Goal: Communication & Community: Share content

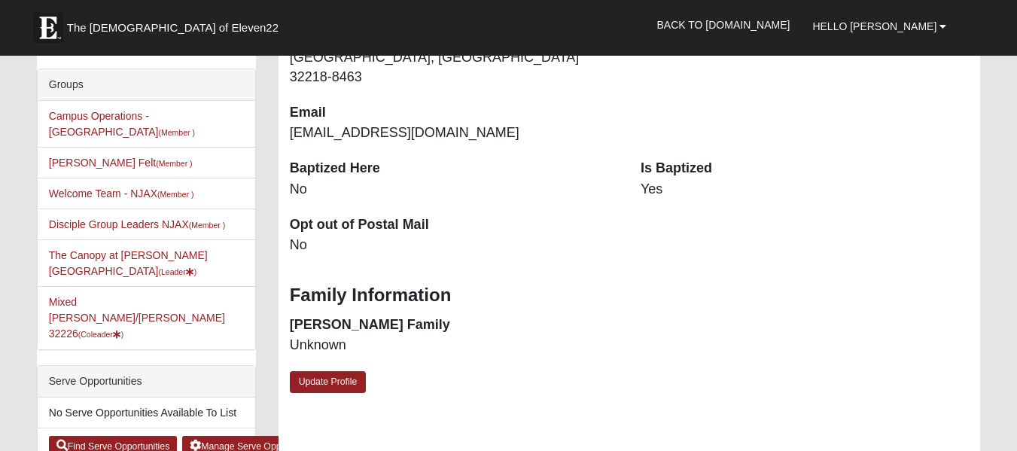
scroll to position [301, 0]
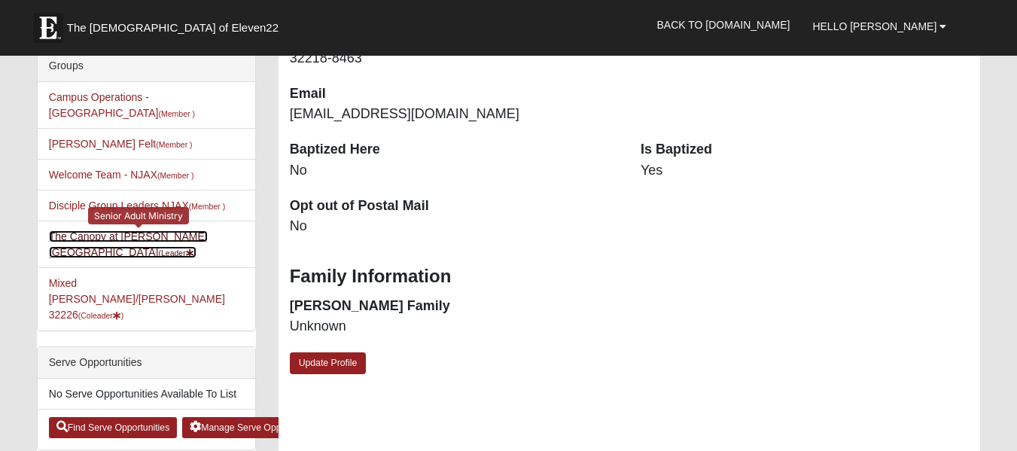
click at [177, 230] on link "The Canopy at [PERSON_NAME][GEOGRAPHIC_DATA] (Leader )" at bounding box center [128, 244] width 159 height 28
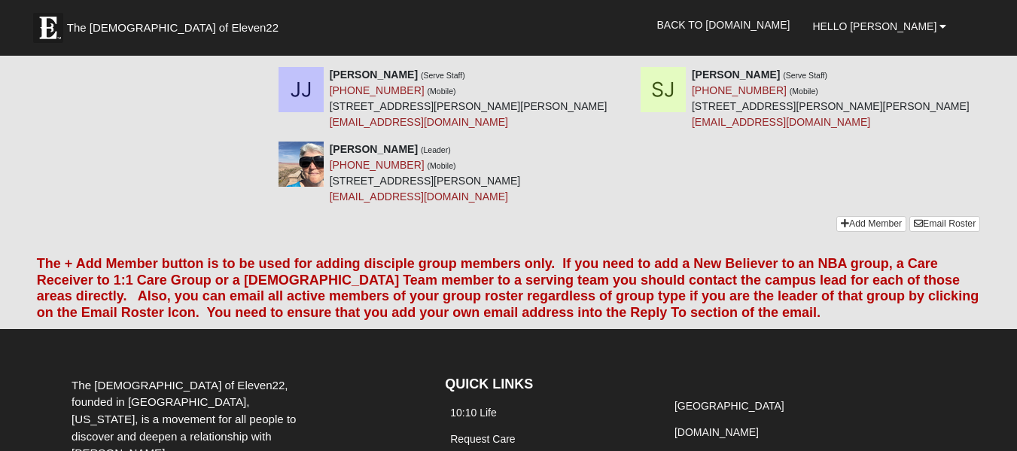
scroll to position [828, 0]
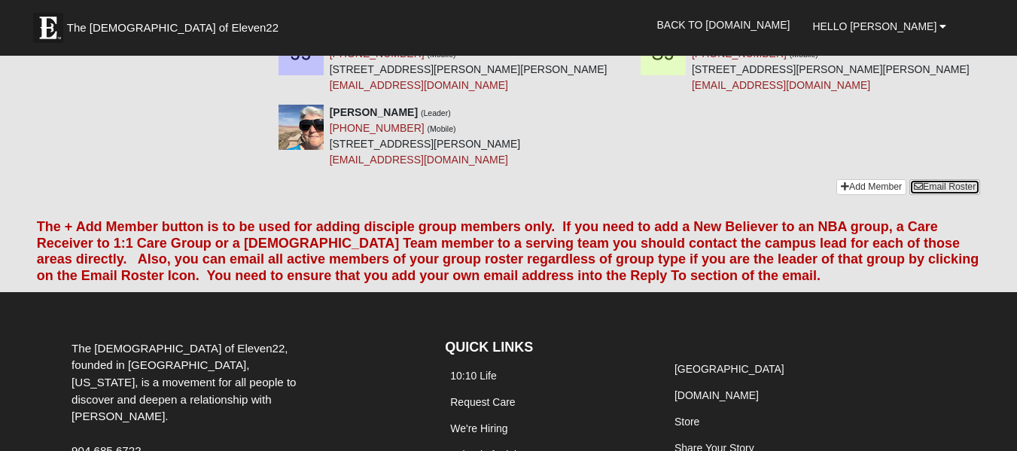
click at [937, 179] on link "Email Roster" at bounding box center [944, 187] width 71 height 16
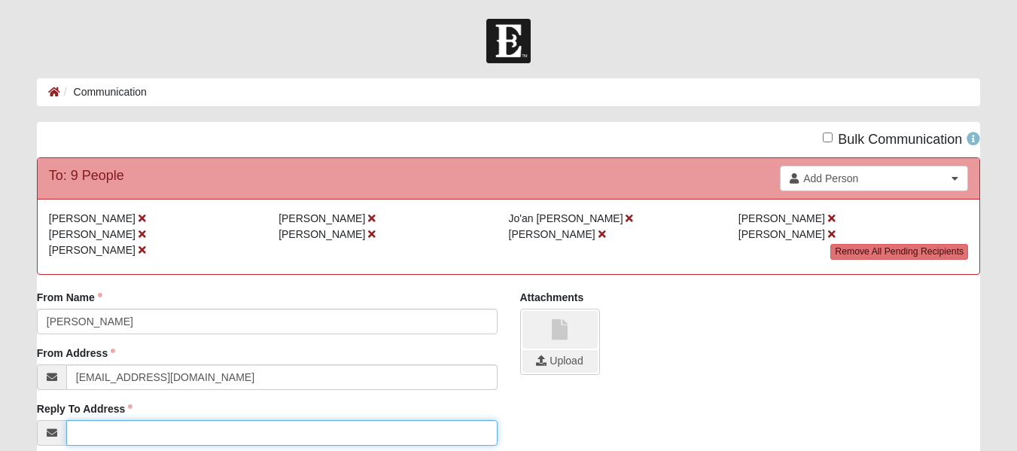
click at [113, 435] on input "Reply To Address" at bounding box center [281, 433] width 431 height 26
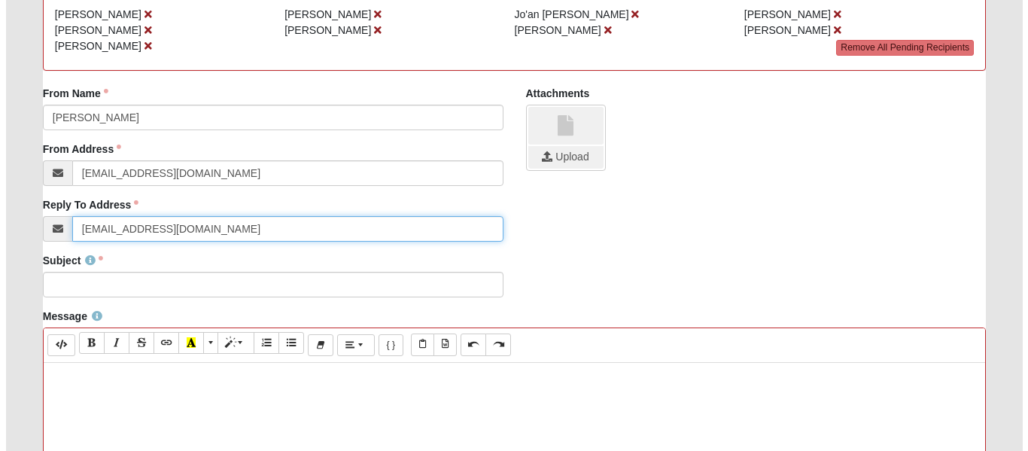
scroll to position [226, 0]
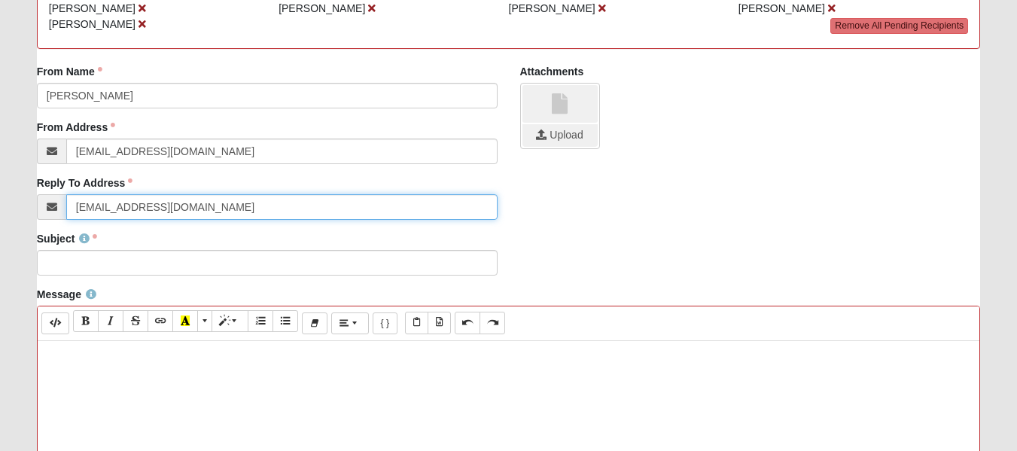
type input "[EMAIL_ADDRESS][DOMAIN_NAME]"
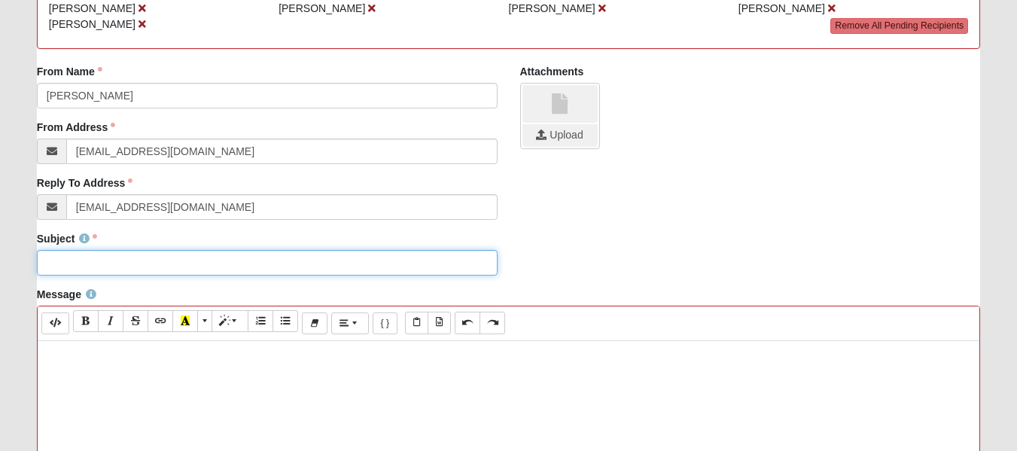
click at [83, 267] on input "Subject" at bounding box center [267, 263] width 461 height 26
type input "The Canopy [DATE]"
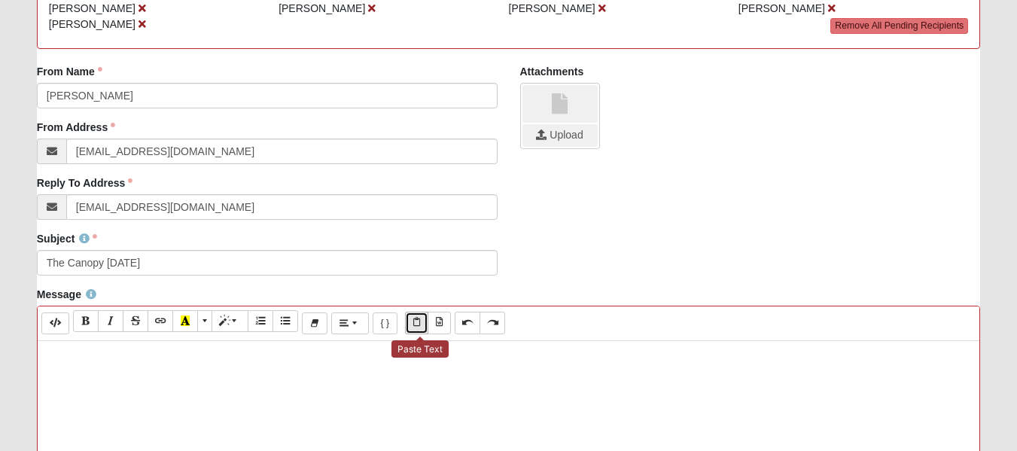
click at [419, 322] on icon "Paste Text" at bounding box center [416, 322] width 7 height 9
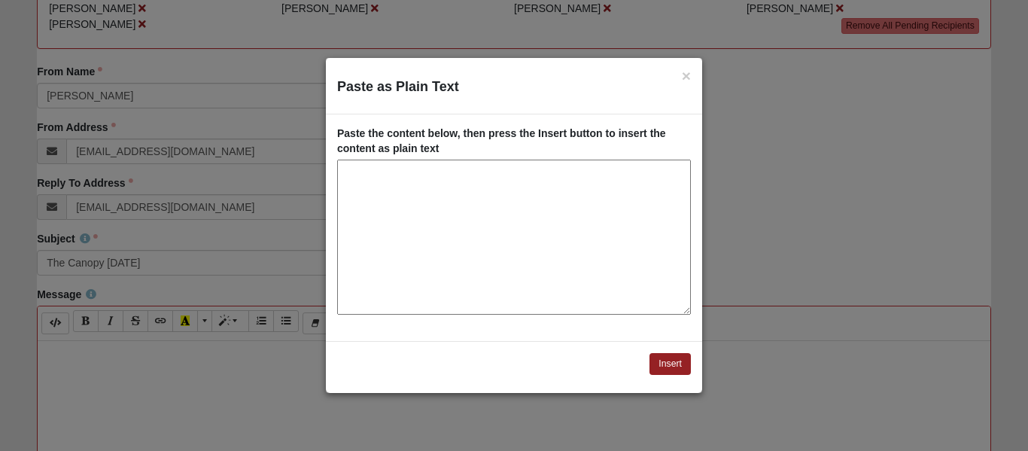
click at [415, 187] on textarea "Paste as Plain Text" at bounding box center [514, 237] width 354 height 155
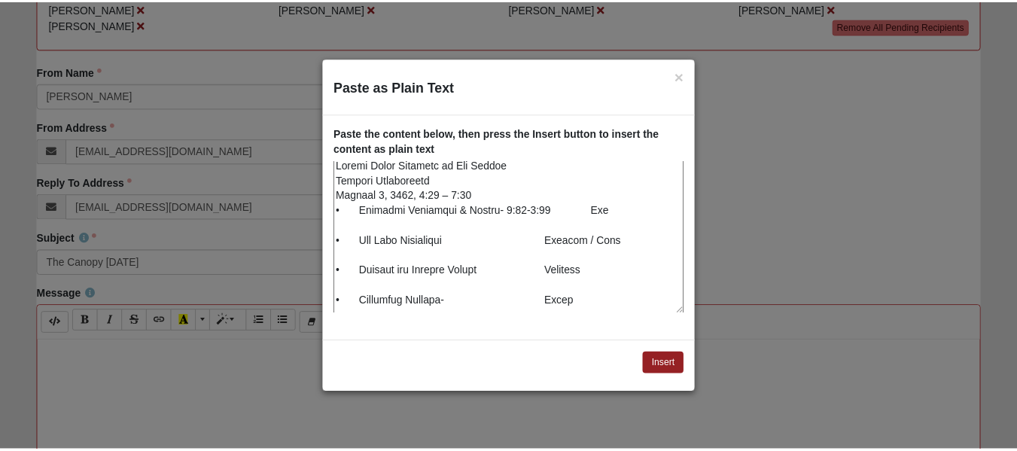
scroll to position [0, 0]
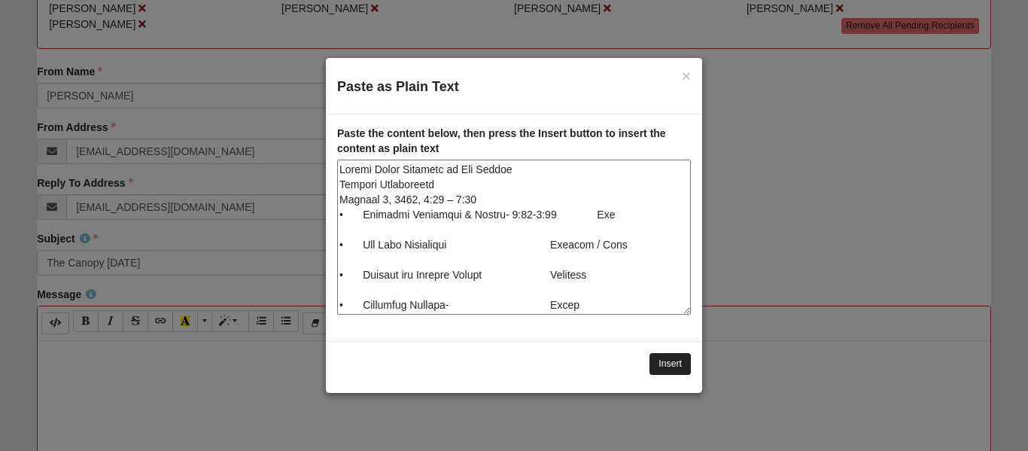
type textarea "Senior Adult Ministry at The Canopy Service Assignments October 7, 2025, 1:00 –…"
click at [659, 364] on button "Insert" at bounding box center [670, 364] width 41 height 22
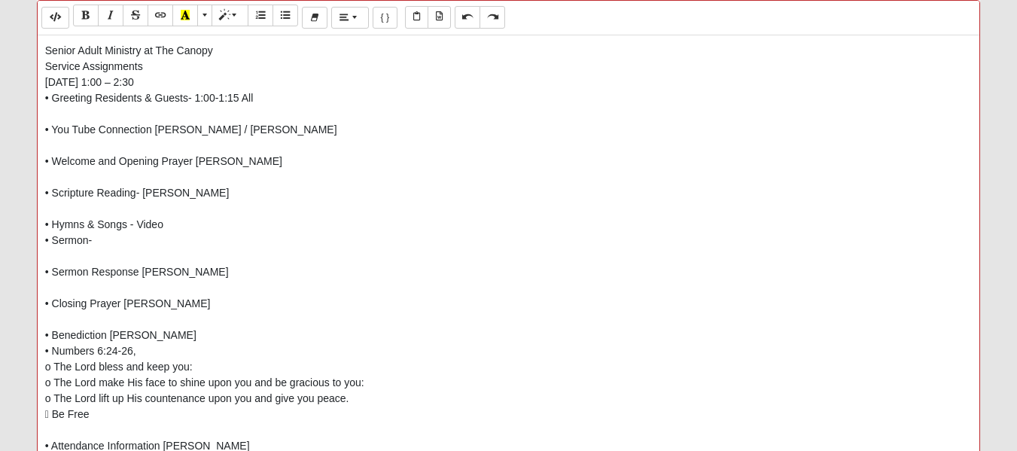
click at [154, 128] on p "Senior Adult Ministry at The Canopy Service Assignments October 7, 2025, 1:00 –…" at bounding box center [508, 327] width 927 height 569
click at [196, 161] on p "Senior Adult Ministry at The Canopy Service Assignments October 7, 2025, 1:00 –…" at bounding box center [508, 327] width 927 height 569
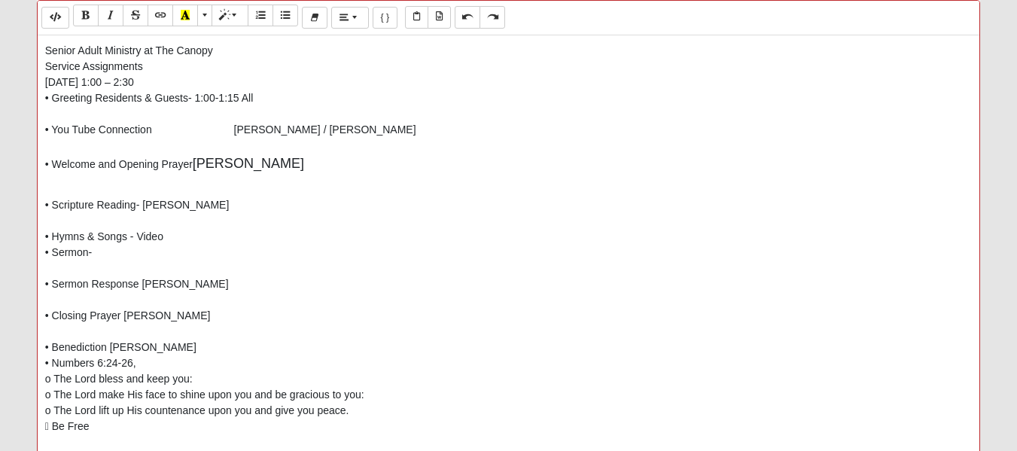
click at [162, 163] on p "Senior Adult Ministry at The Canopy Service Assignments October 7, 2025, 1:00 –…" at bounding box center [508, 108] width 927 height 131
drag, startPoint x: 285, startPoint y: 163, endPoint x: 236, endPoint y: 163, distance: 48.9
click at [236, 163] on p "Senior Adult Ministry at The Canopy Service Assignments October 7, 2025, 1:00 –…" at bounding box center [508, 108] width 927 height 131
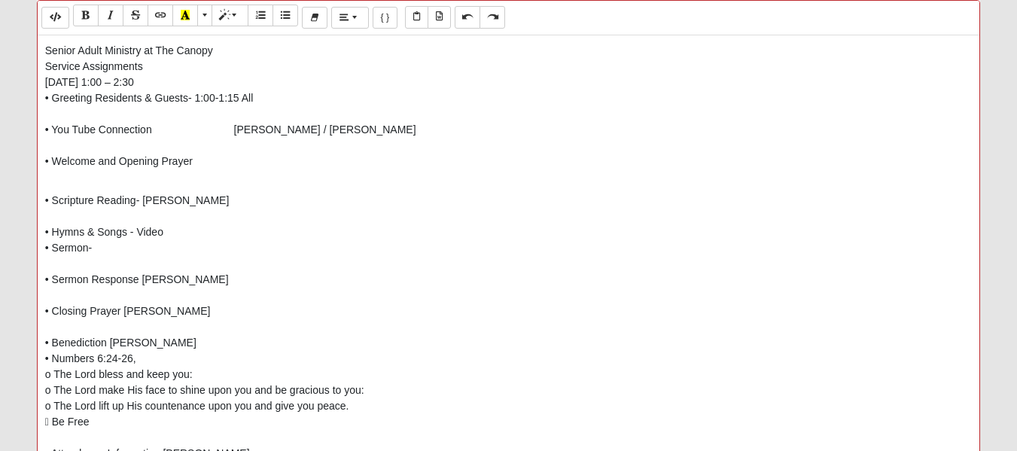
click at [160, 157] on p "Senior Adult Ministry at The Canopy Service Assignments October 7, 2025, 1:00 –…" at bounding box center [508, 106] width 927 height 126
click at [196, 161] on p "Senior Adult Ministry at The Canopy Service Assignments October 7, 2025, 1:00 –…" at bounding box center [508, 106] width 927 height 126
click at [271, 161] on p "Senior Adult Ministry at The Canopy Service Assignments October 7, 2025, 1:00 –…" at bounding box center [508, 106] width 927 height 126
click at [145, 197] on p "• Scripture Reading- Marie • Hymns & Songs - Video • Sermon- • Sermon Response …" at bounding box center [508, 398] width 927 height 443
click at [137, 230] on p "• Scripture Reading- Marie • Hymns & Songs - Video • Sermon- • Sermon Response …" at bounding box center [508, 398] width 927 height 443
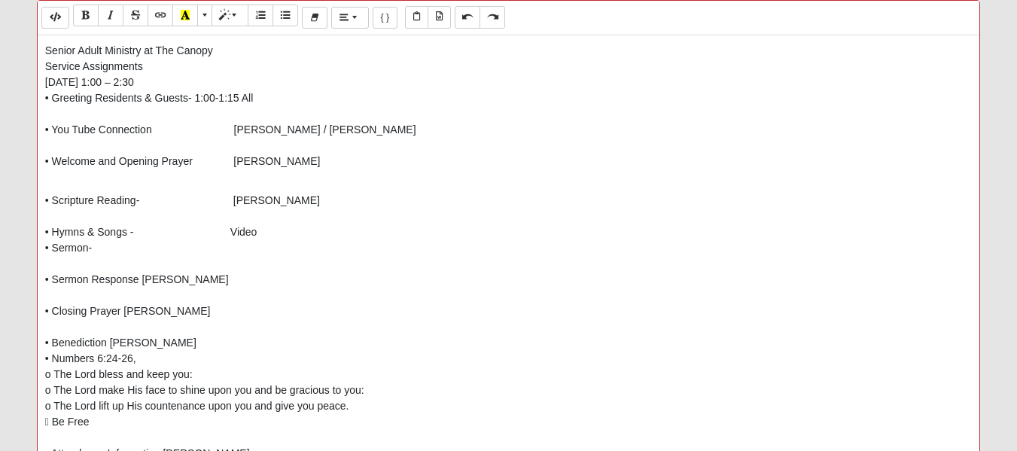
click at [142, 280] on p "• Scripture Reading- Marie • Hymns & Songs - Video • Sermon- • Sermon Response …" at bounding box center [508, 398] width 927 height 443
click at [125, 310] on p "• Scripture Reading- Marie • Hymns & Songs - Video • Sermon- • Sermon Response …" at bounding box center [508, 398] width 927 height 443
click at [111, 339] on p "• Scripture Reading- Marie • Hymns & Songs - Video • Sermon- • Sermon Response …" at bounding box center [508, 398] width 927 height 443
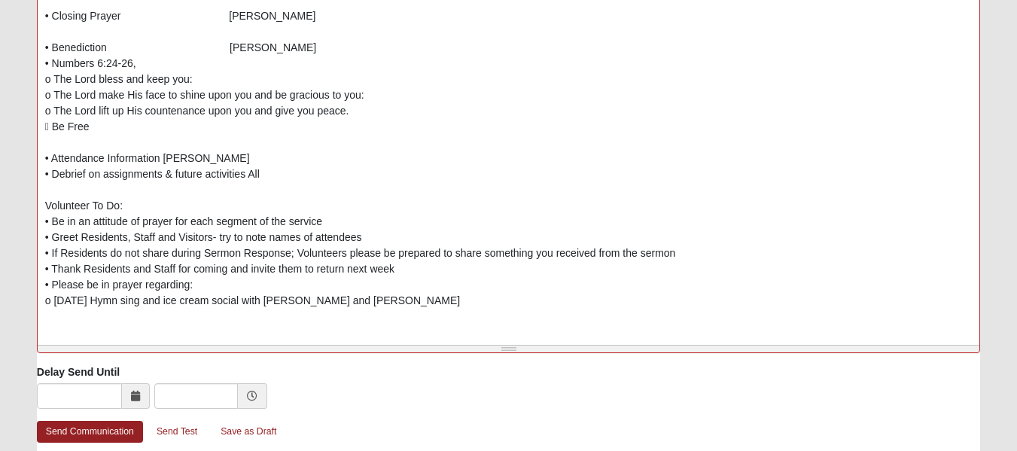
scroll to position [682, 0]
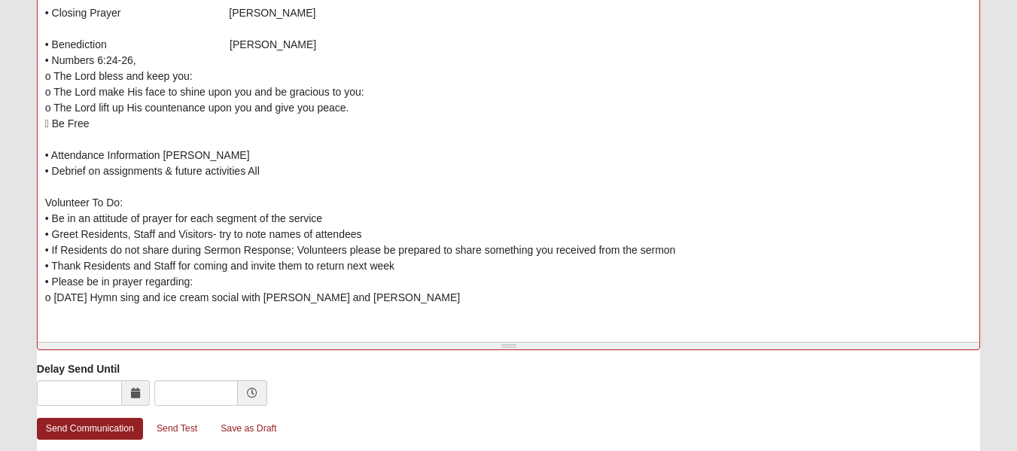
click at [160, 156] on p "• Scripture Reading- Marie • Hymns & Songs - Video • Sermon- • Sermon Response …" at bounding box center [508, 100] width 927 height 443
click at [163, 153] on p "• Scripture Reading- Marie • Hymns & Songs - Video • Sermon- • Sermon Response …" at bounding box center [508, 100] width 927 height 443
click at [165, 154] on p "• Scripture Reading- Marie • Hymns & Songs - Video • Sermon- • Sermon Response …" at bounding box center [508, 100] width 927 height 443
click at [251, 172] on p "• Scripture Reading- Marie • Hymns & Songs - Video • Sermon- • Sermon Response …" at bounding box center [508, 100] width 927 height 443
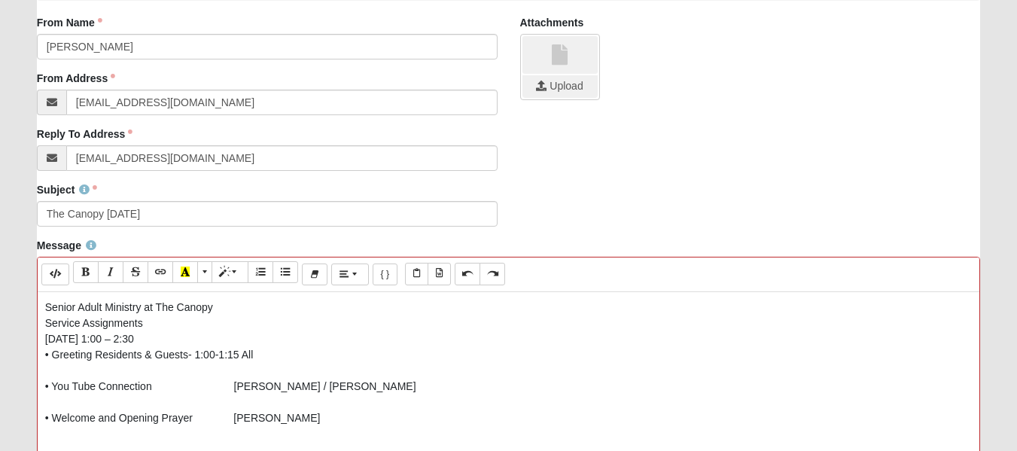
scroll to position [301, 0]
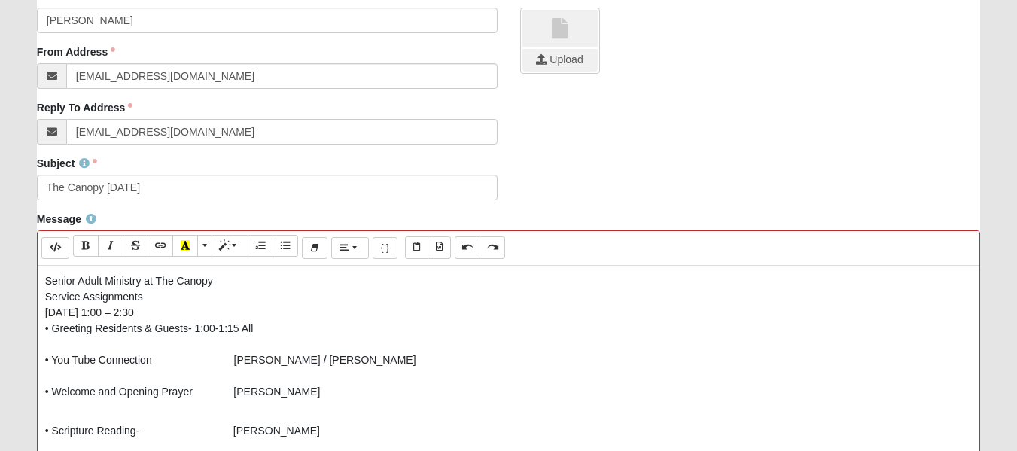
click at [45, 279] on p "Senior Adult Ministry at The Canopy Service Assignments October 7, 2025, 1:00 –…" at bounding box center [508, 336] width 927 height 126
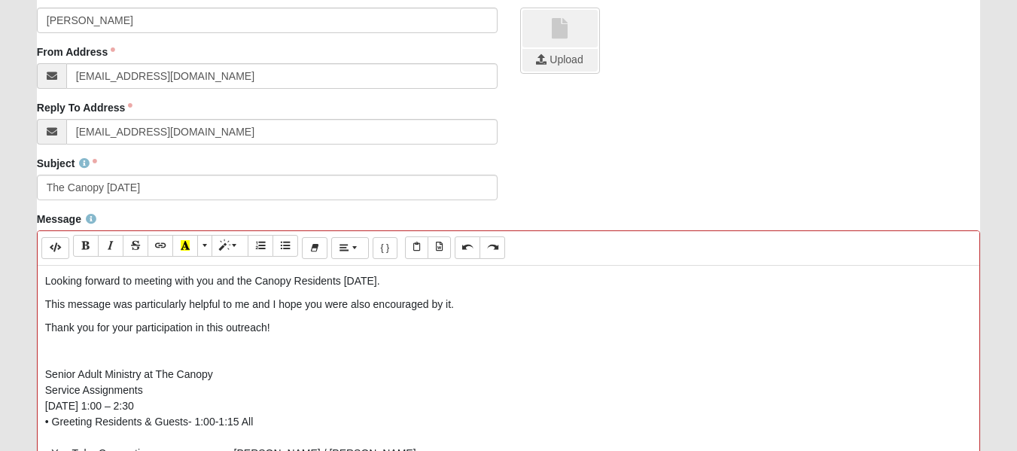
click at [449, 305] on p "This message was particularly helpful to me and I hope you were also encouraged…" at bounding box center [508, 305] width 927 height 16
click at [450, 304] on p "This message was particularly helpful to me and I hope you were also encouraged…" at bounding box center [508, 305] width 927 height 16
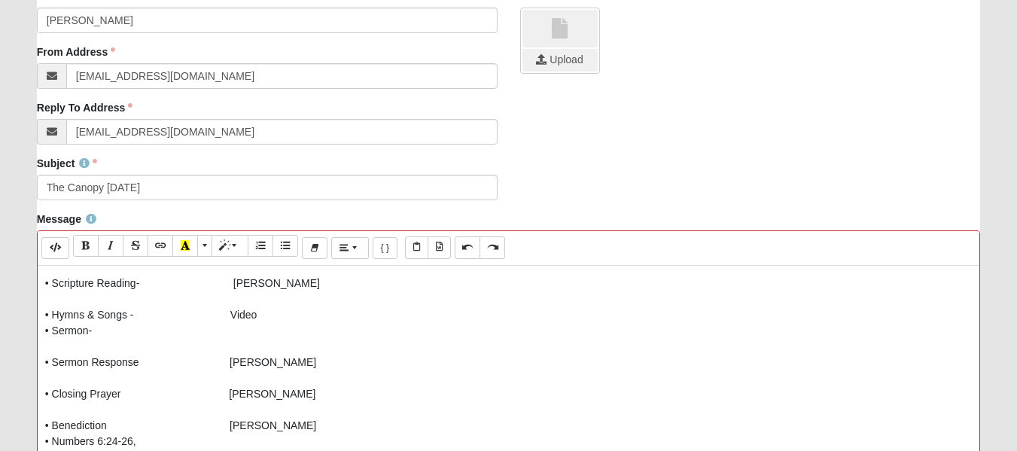
scroll to position [166, 0]
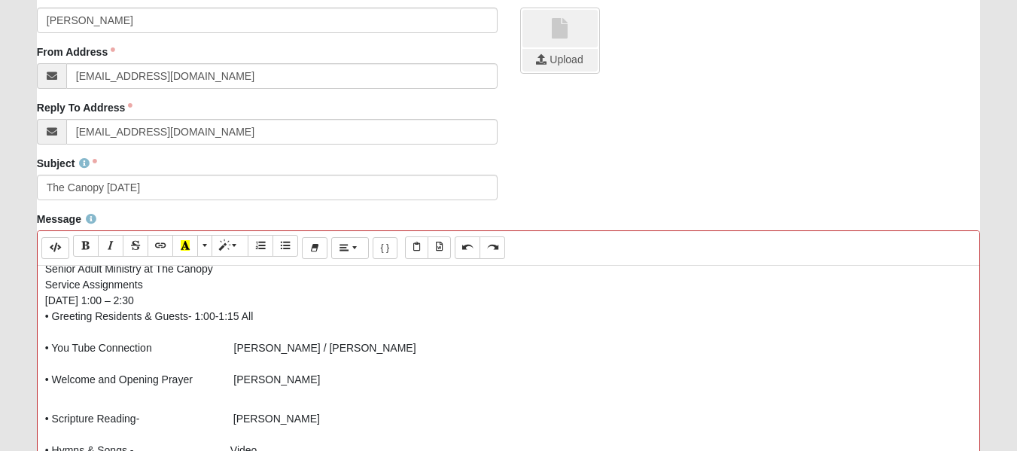
scroll to position [15, 0]
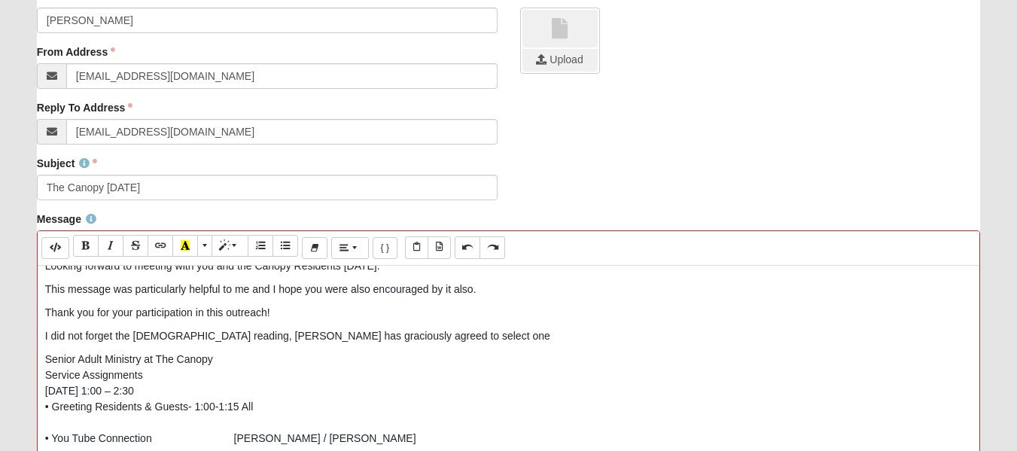
click at [156, 352] on p "Senior Adult Ministry at The Canopy Service Assignments October 7, 2025, 1:00 –…" at bounding box center [508, 415] width 927 height 126
click at [413, 335] on p "I did not forget the scripture reading, Marie has graciously agreed to select o…" at bounding box center [508, 336] width 927 height 16
click at [152, 358] on p "Senior Adult Ministry atThe Canopy Service Assignments October 7, 2025, 1:00 – …" at bounding box center [508, 415] width 927 height 126
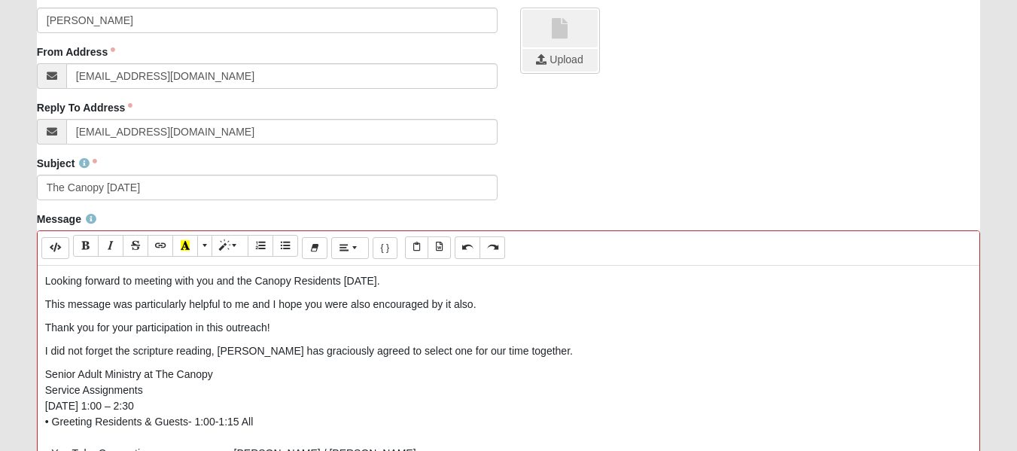
click at [350, 303] on p "This message was particularly helpful to me and I hope you were also encouraged…" at bounding box center [508, 305] width 927 height 16
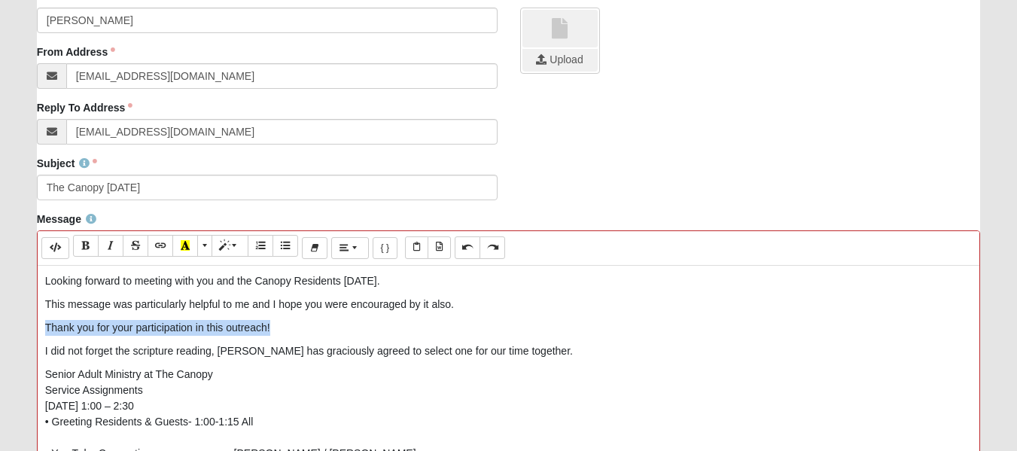
drag, startPoint x: 281, startPoint y: 325, endPoint x: 36, endPoint y: 327, distance: 244.7
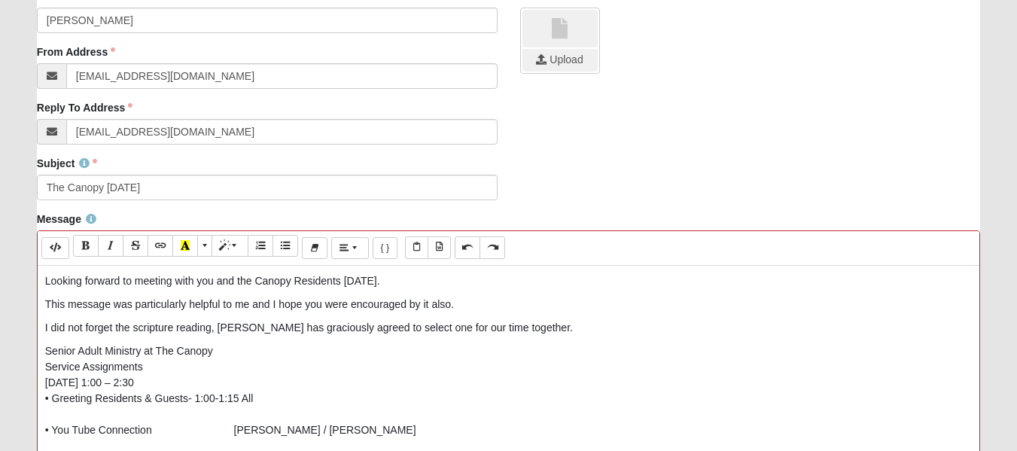
click at [521, 330] on p "I did not forget the scripture reading, Marie has graciously agreed to select o…" at bounding box center [508, 328] width 927 height 16
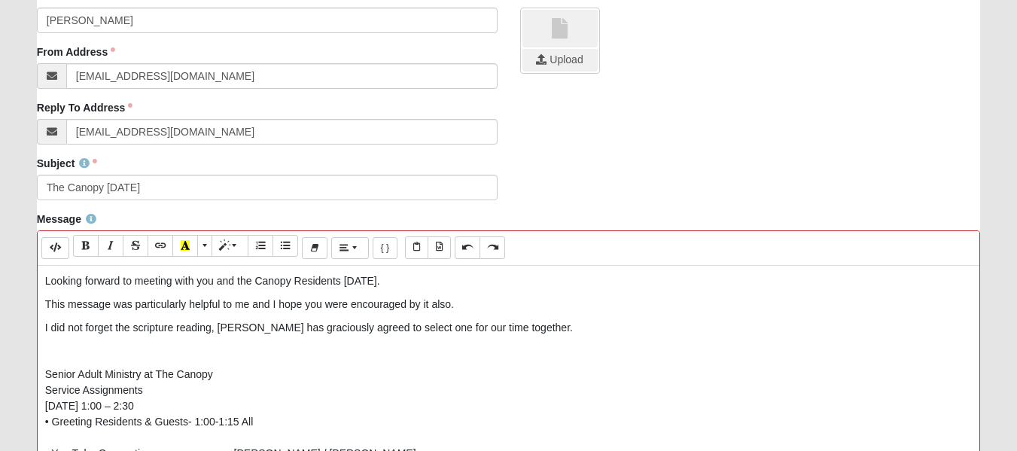
click at [414, 328] on p "I did not forget the scripture reading, Marie has graciously agreed to select o…" at bounding box center [508, 328] width 927 height 16
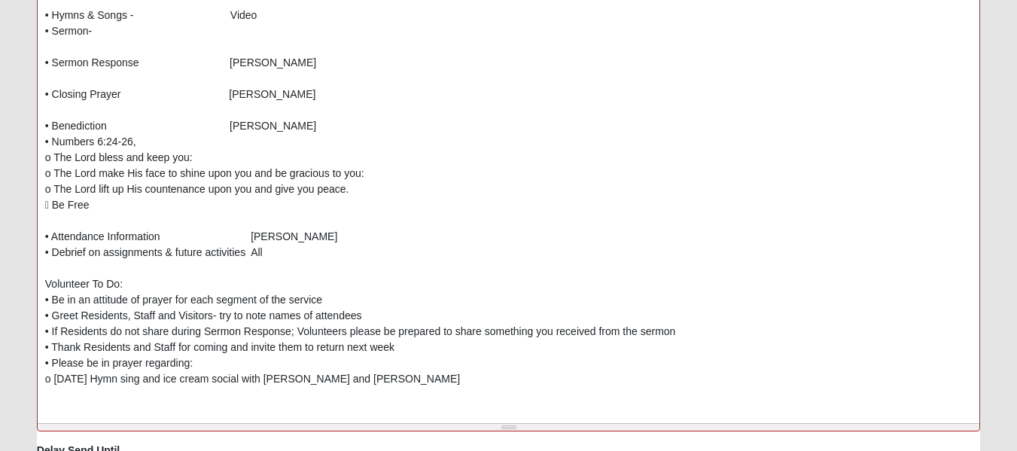
scroll to position [746, 0]
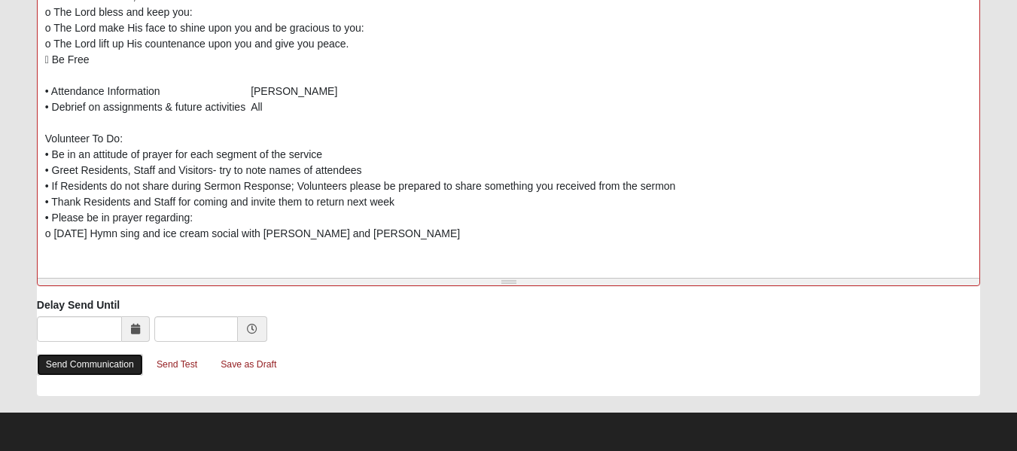
click at [96, 363] on link "Send Communication" at bounding box center [90, 365] width 106 height 22
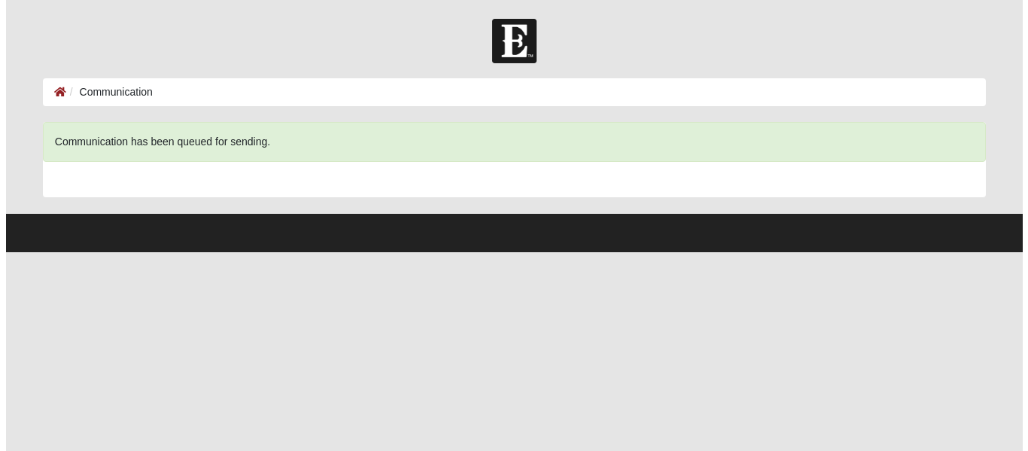
scroll to position [0, 0]
